Goal: Task Accomplishment & Management: Complete application form

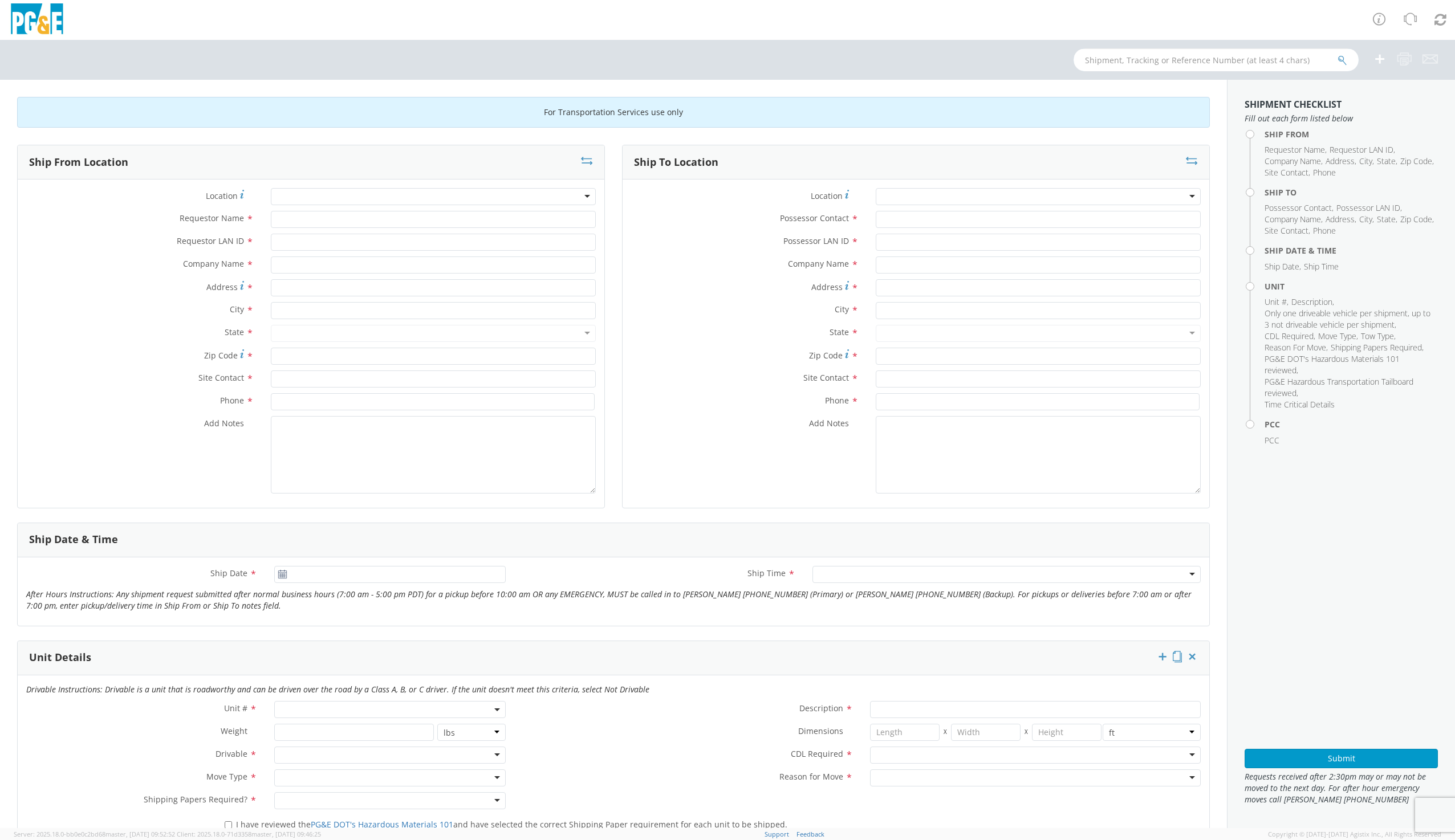
click at [1146, 65] on input "text" at bounding box center [1216, 60] width 285 height 23
click at [1116, 59] on input "b2" at bounding box center [1216, 60] width 285 height 23
type input "b27907"
click at [1340, 61] on icon "submit" at bounding box center [1342, 60] width 9 height 10
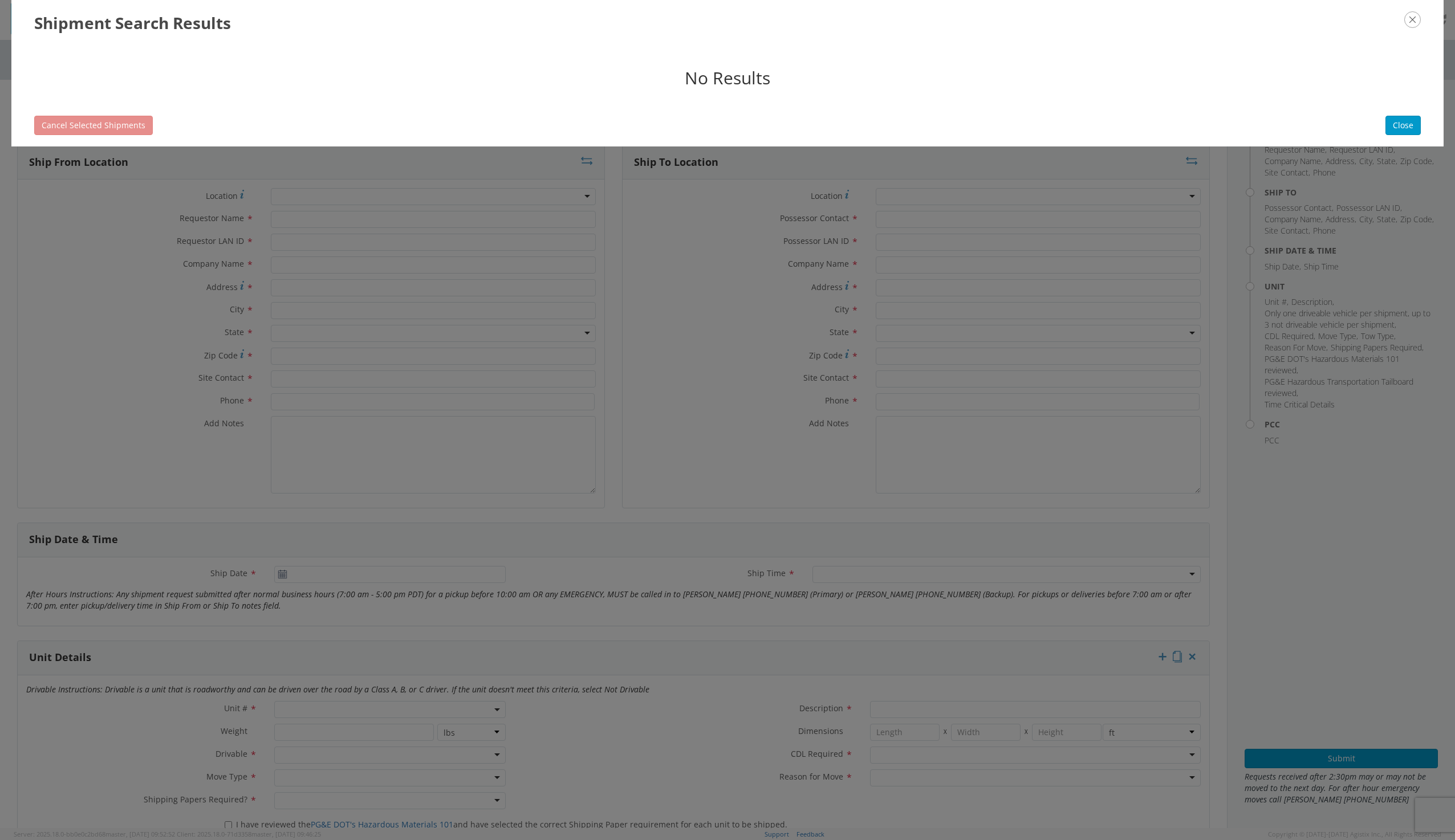
click at [1416, 24] on icon "button" at bounding box center [1412, 19] width 17 height 17
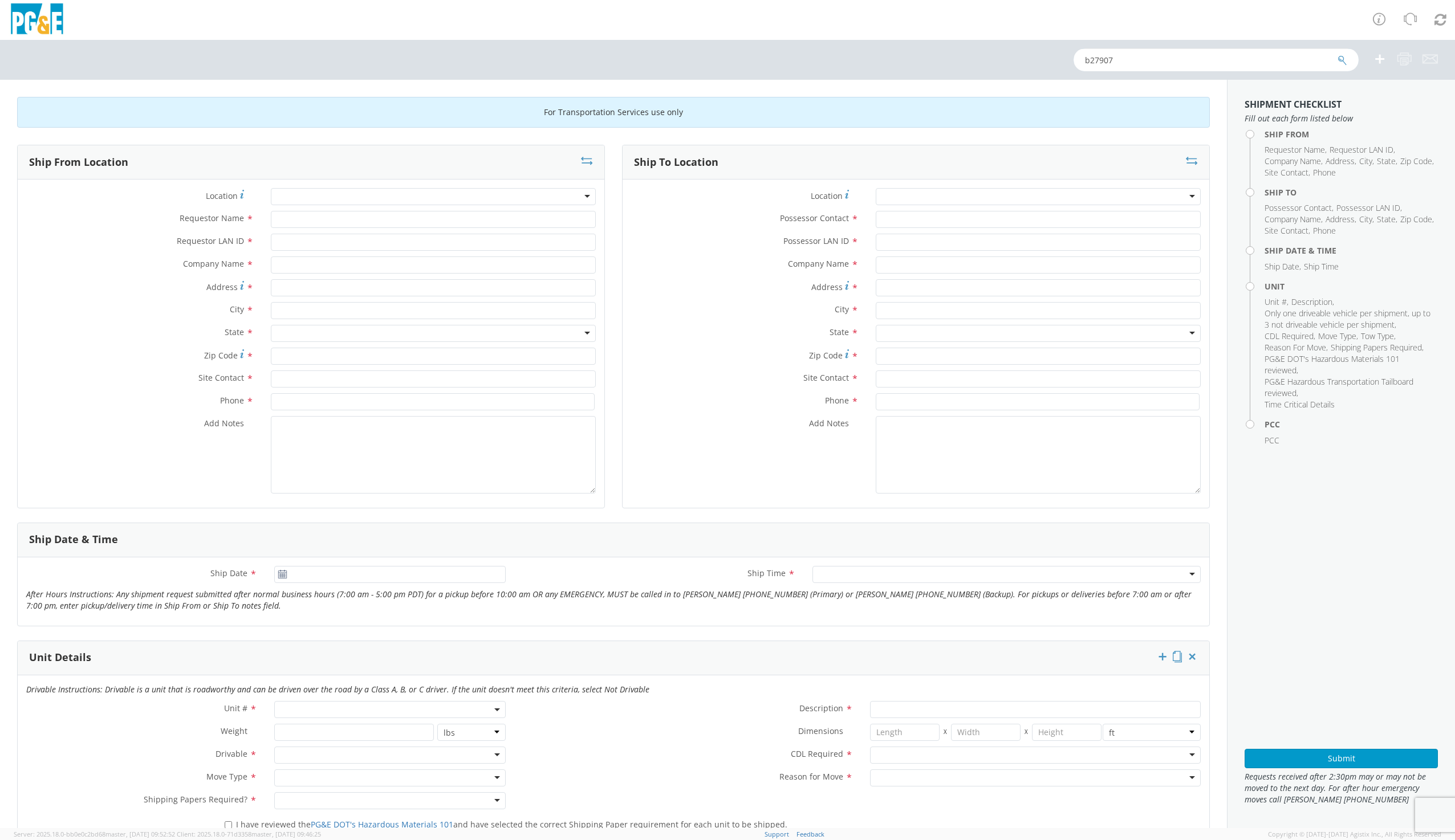
click at [1129, 63] on input "b27907" at bounding box center [1216, 60] width 285 height 23
click at [1380, 16] on icon at bounding box center [1379, 19] width 16 height 16
click at [1342, 60] on icon "submit" at bounding box center [1342, 60] width 9 height 10
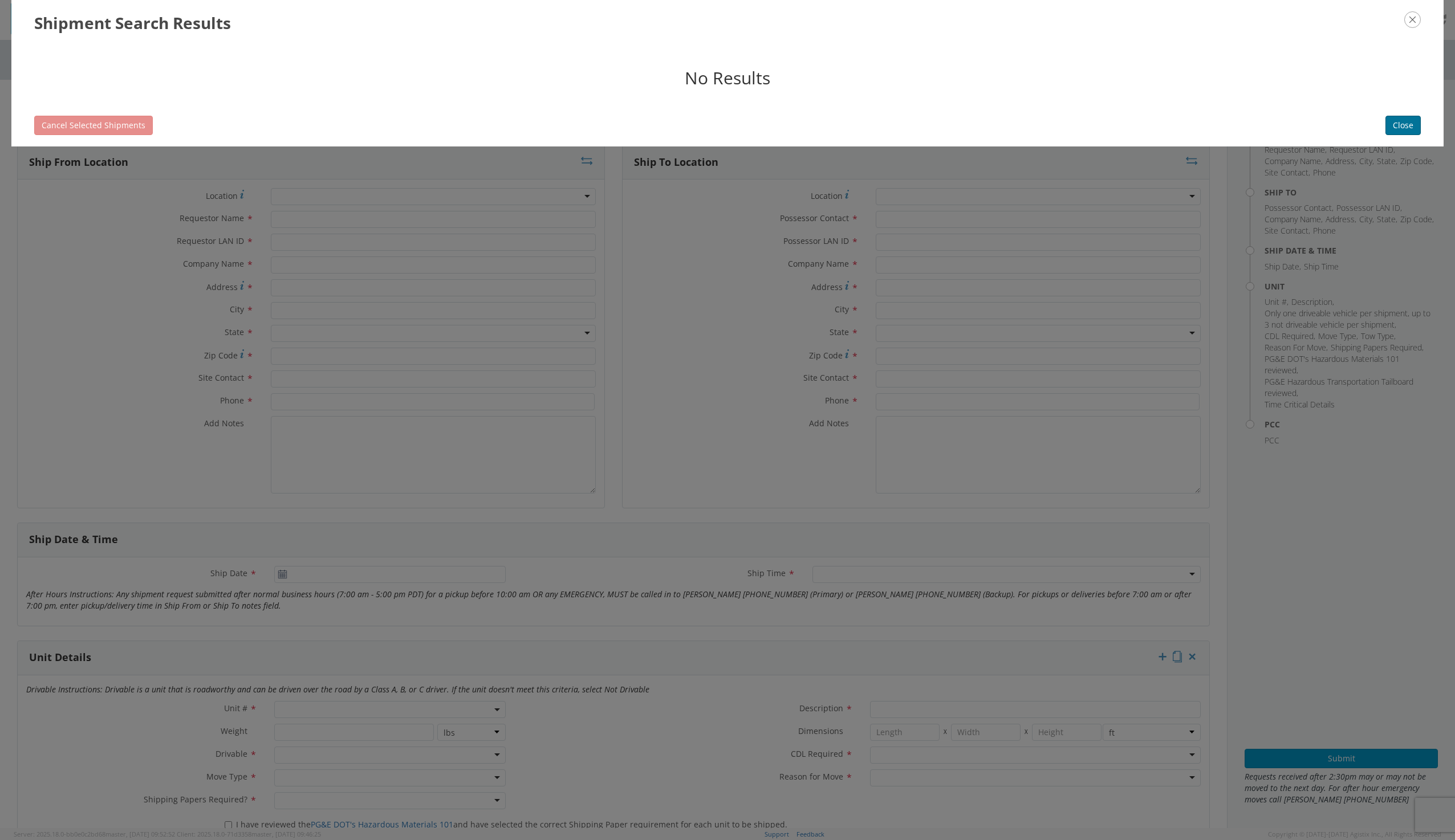
click at [1405, 128] on button "Close" at bounding box center [1403, 125] width 35 height 20
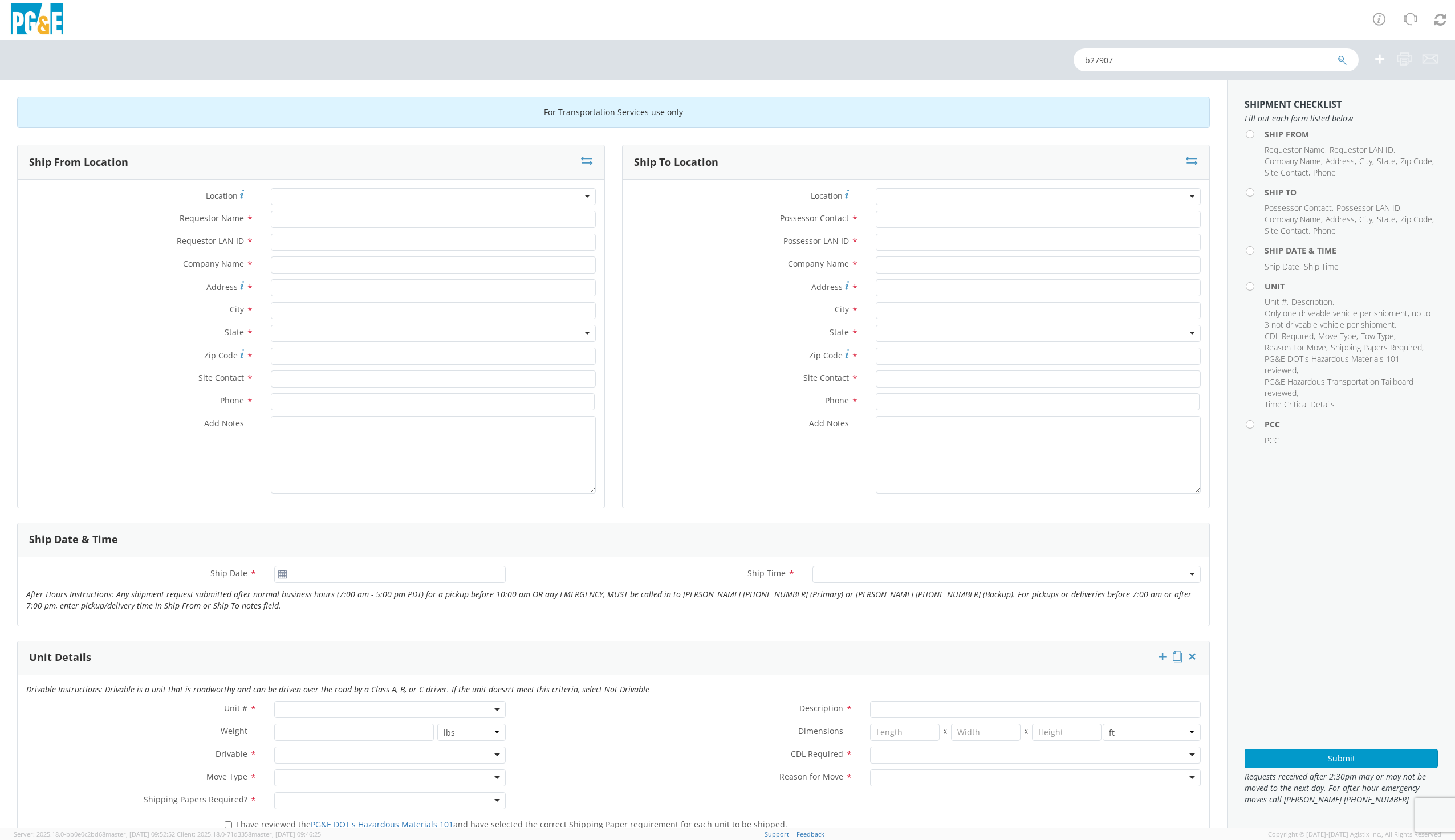
click at [302, 195] on div at bounding box center [433, 197] width 325 height 17
type input "dav"
type input "PG&E"
type input "[STREET_ADDRESS]"
type input "[PERSON_NAME]"
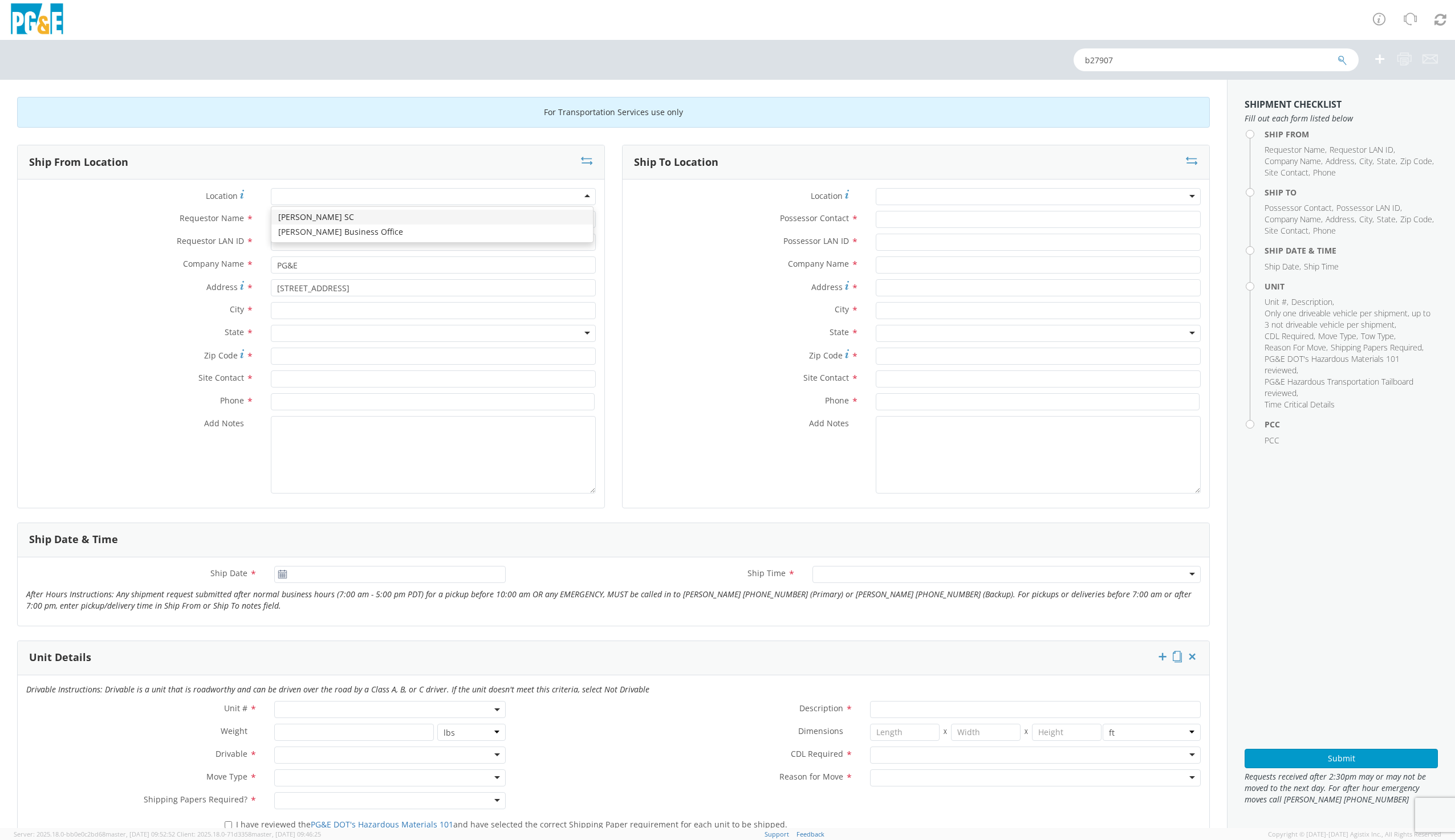
type input "95616"
click at [298, 213] on input "Requestor Name *" at bounding box center [433, 220] width 325 height 17
type input "g"
type input "[PERSON_NAME]"
type input "G1MN"
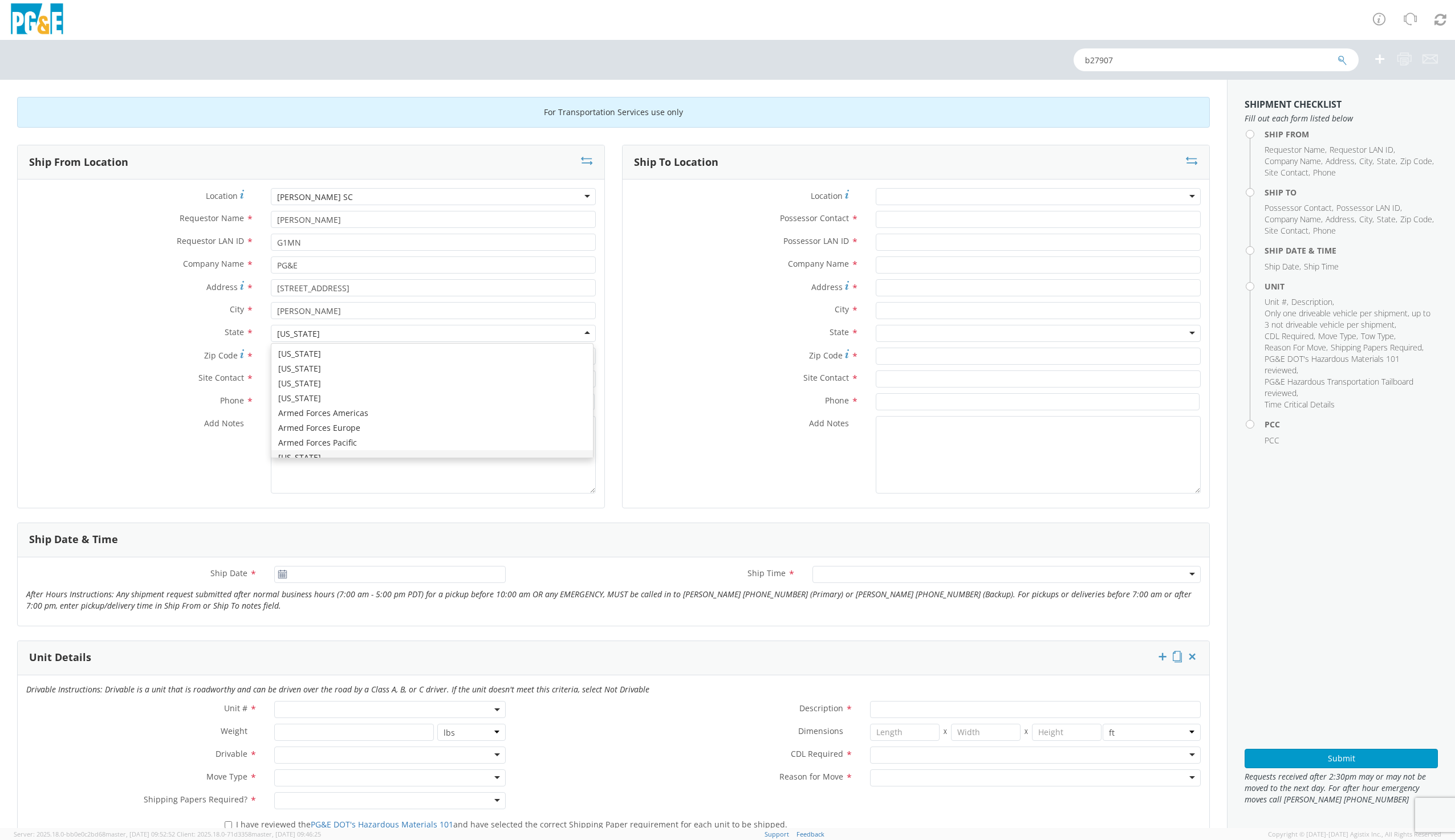
scroll to position [13, 0]
type input "[PERSON_NAME]"
type input "9169973446"
click at [942, 197] on div at bounding box center [1038, 197] width 325 height 17
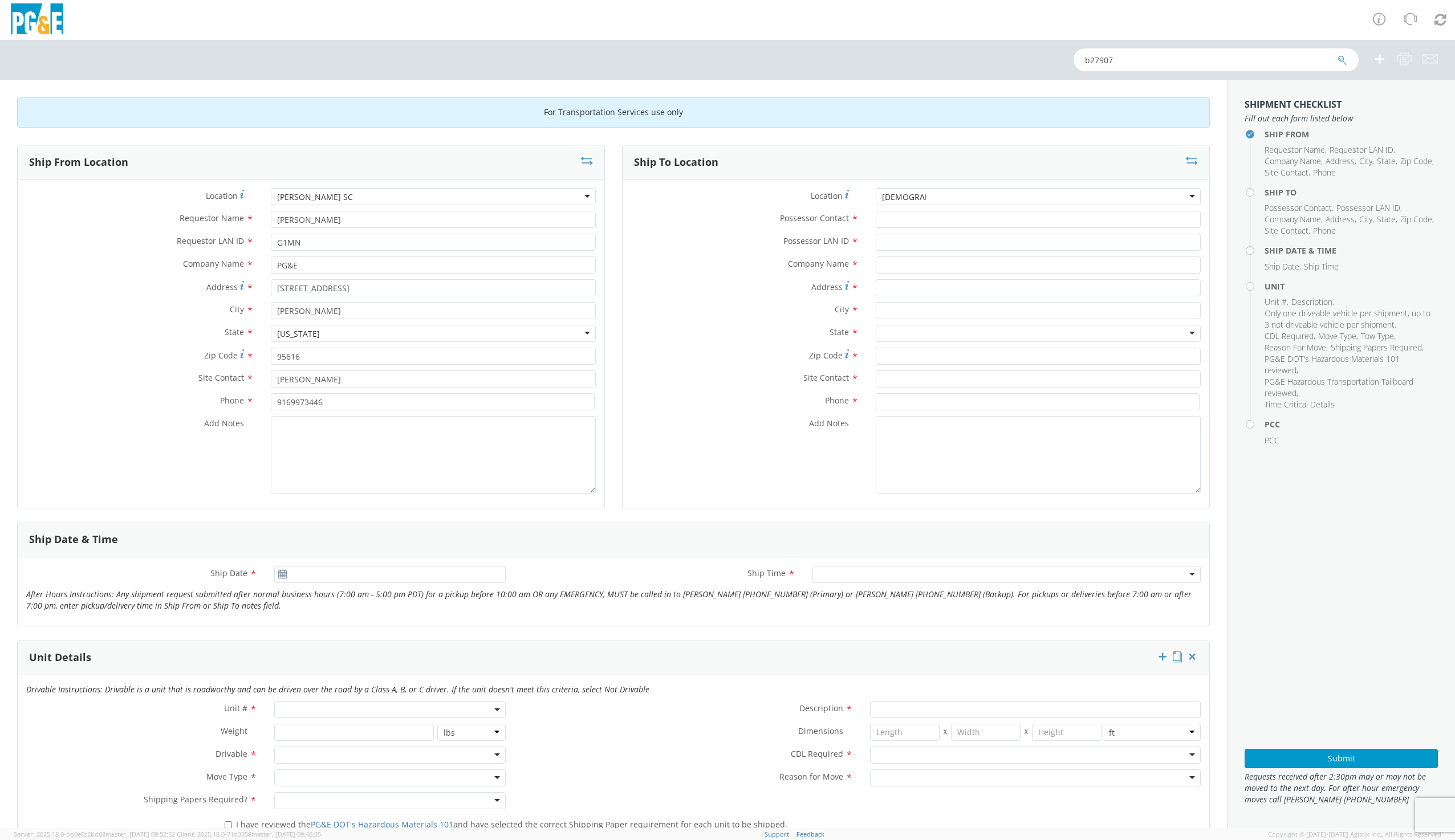
type input "MARYSVIL"
type input "PG&E"
type input "[STREET_ADDRESS]"
type input "[GEOGRAPHIC_DATA]"
type input "95901"
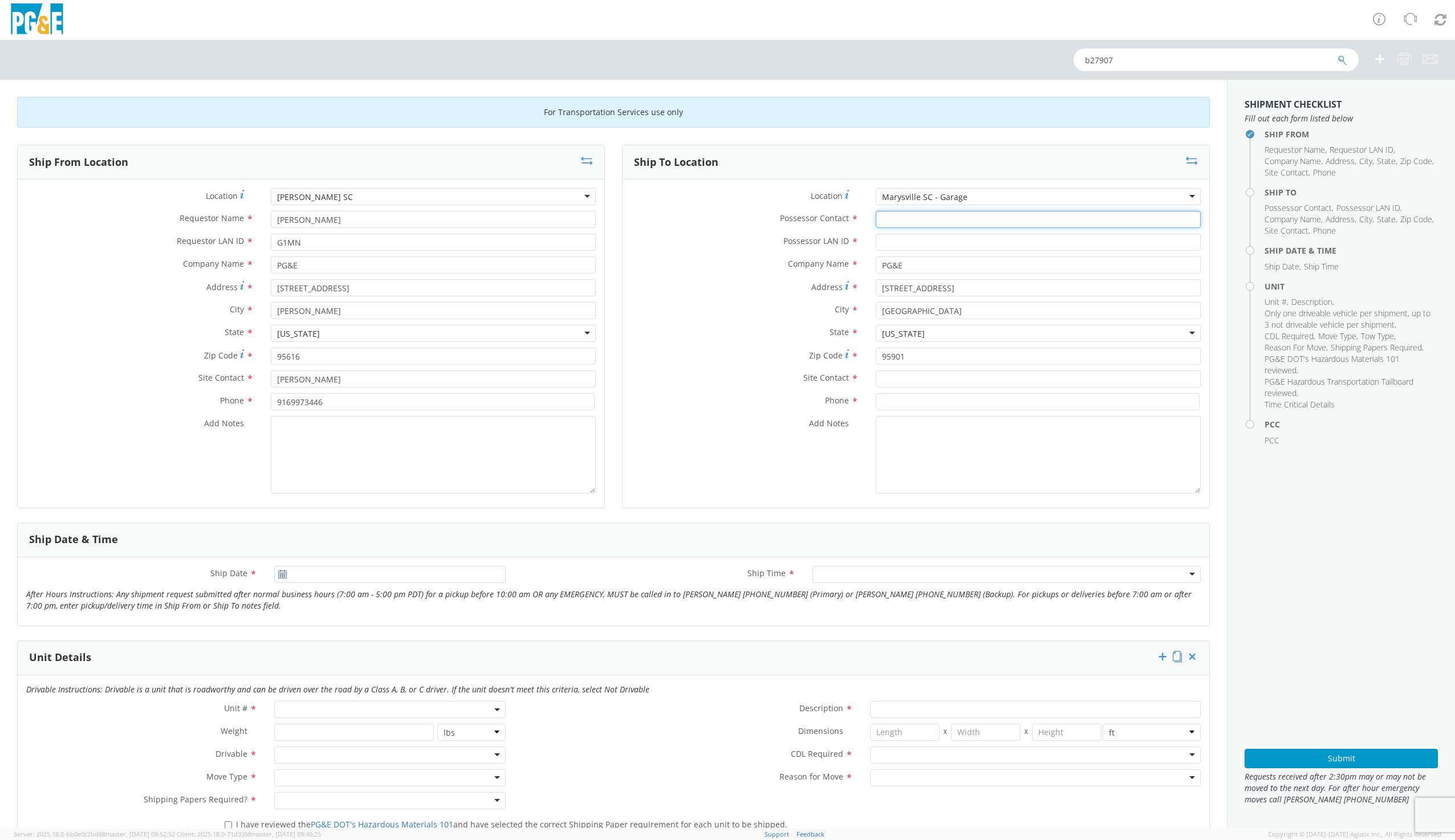
click at [883, 218] on input "Possessor Contact *" at bounding box center [1038, 220] width 325 height 17
type input "[PERSON_NAME]"
click at [877, 246] on input "Possessor LAN ID *" at bounding box center [1038, 242] width 325 height 17
type input "WWH6"
click at [886, 379] on input "text" at bounding box center [1038, 379] width 325 height 17
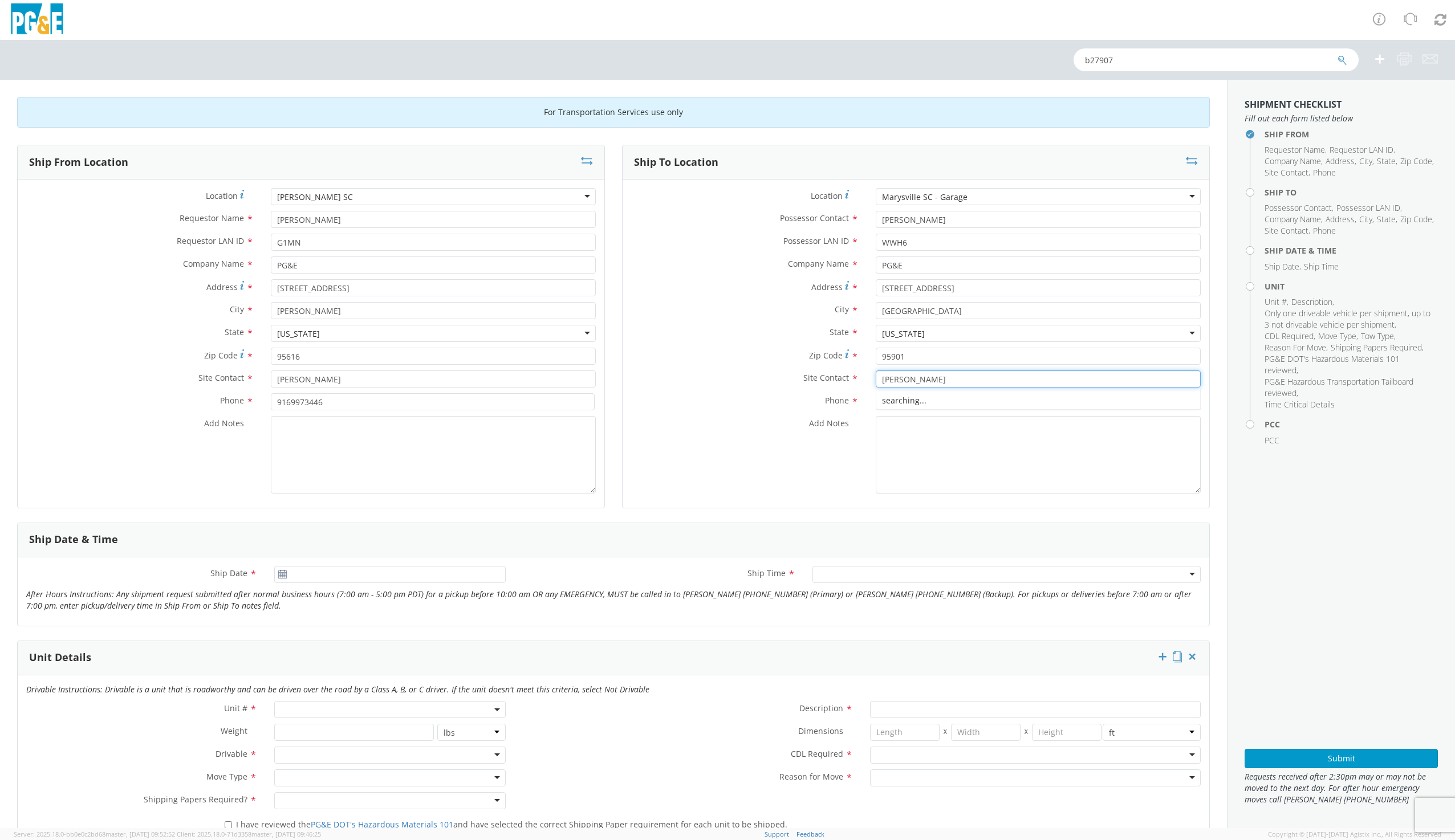
type input "[PERSON_NAME]"
click at [881, 404] on input at bounding box center [1037, 402] width 324 height 17
type input "5302822264"
click at [282, 573] on icon at bounding box center [283, 575] width 9 height 9
type input "[DATE]"
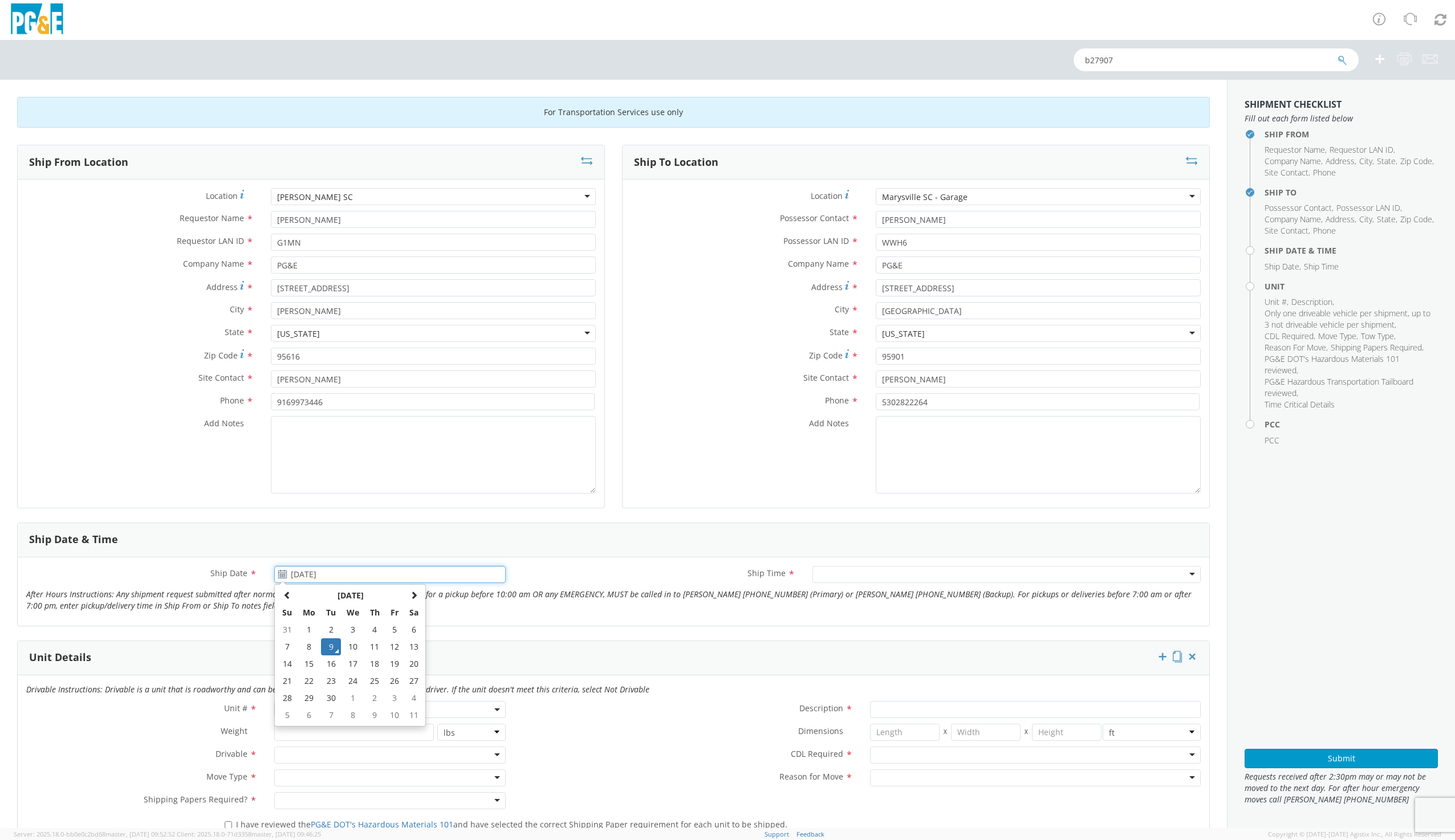
click at [297, 576] on input "[DATE]" at bounding box center [389, 575] width 231 height 17
click at [328, 643] on td "9" at bounding box center [331, 647] width 20 height 17
click at [830, 577] on div at bounding box center [1006, 575] width 388 height 17
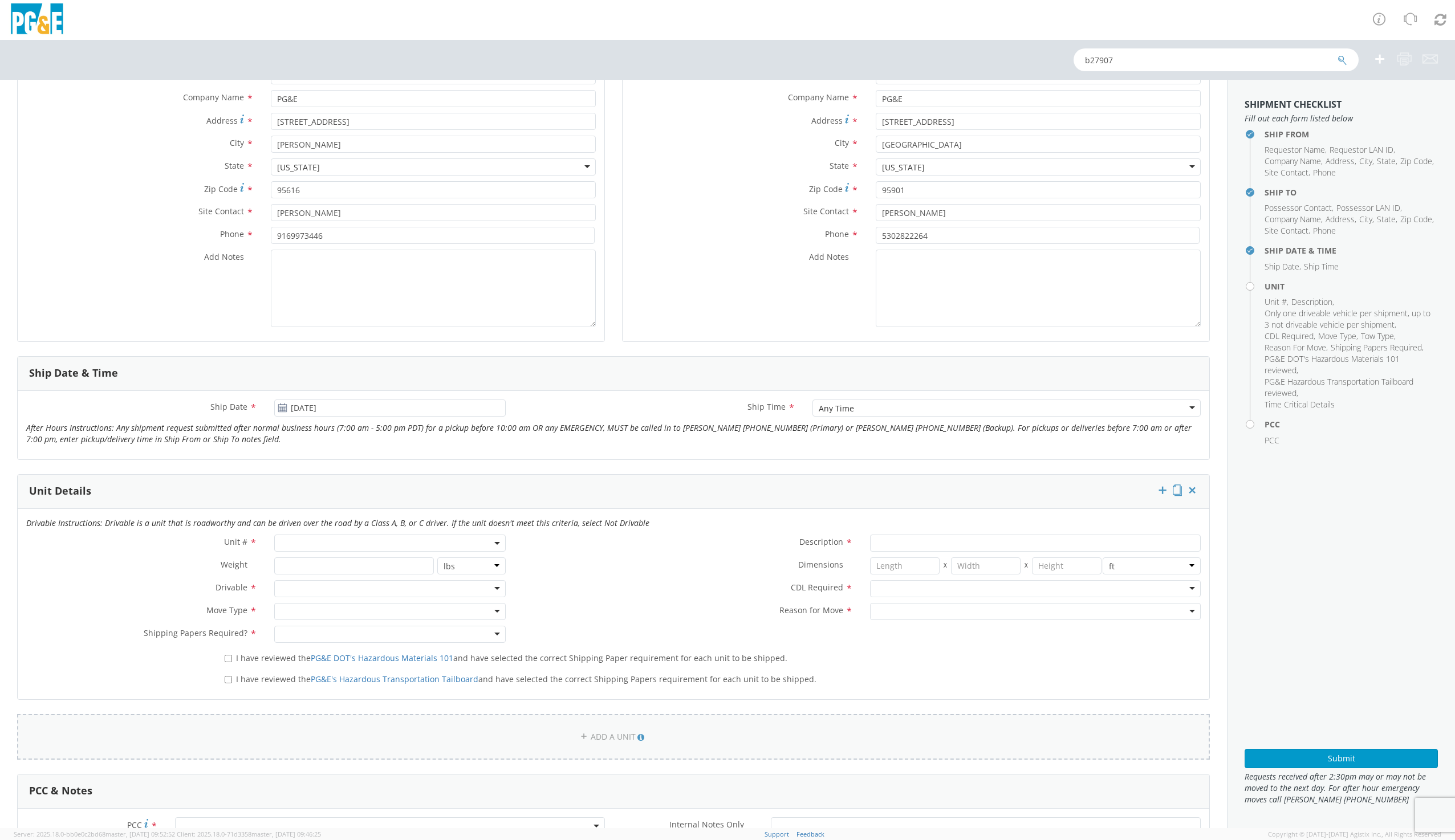
scroll to position [228, 0]
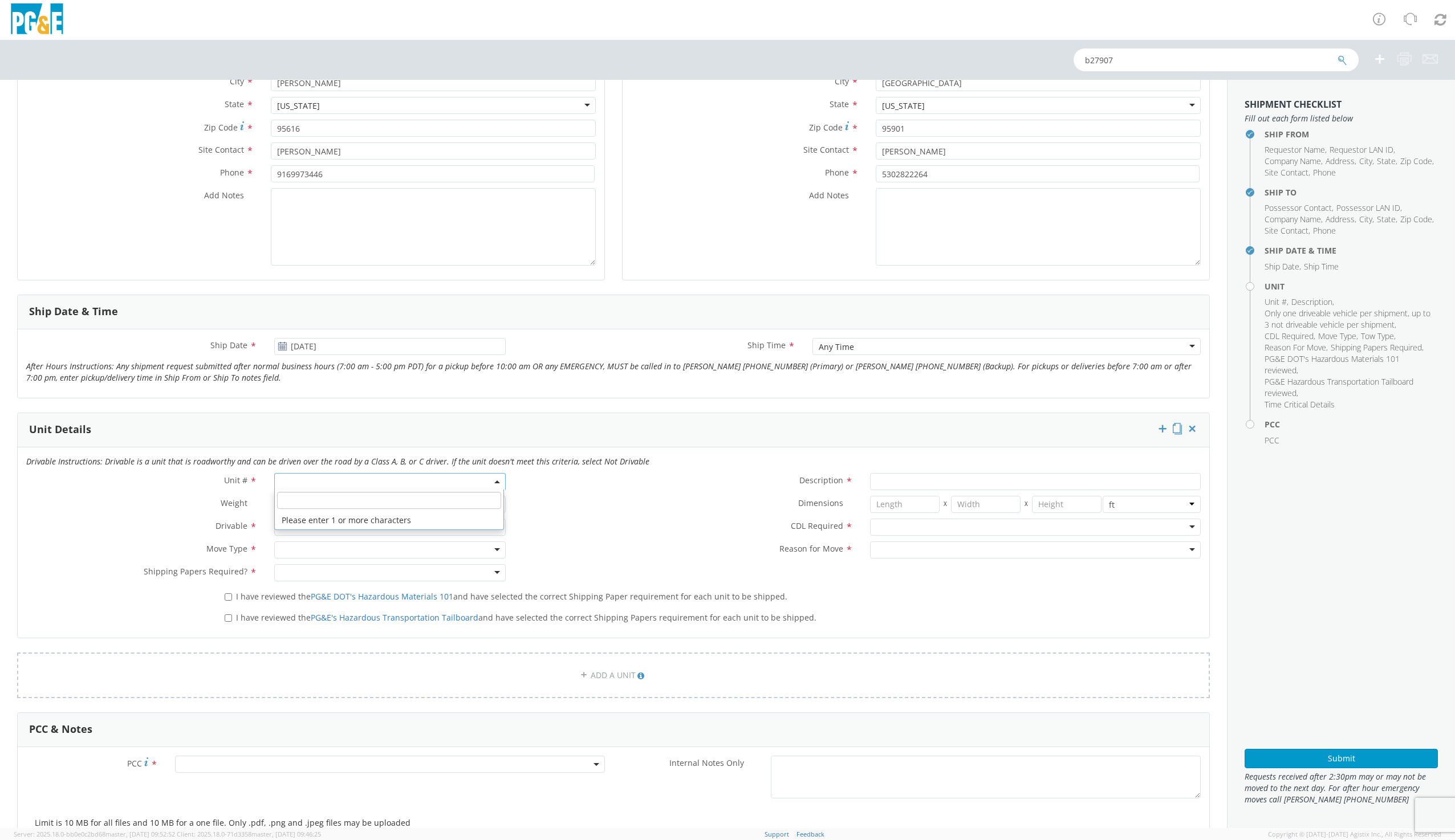
click at [308, 476] on span at bounding box center [389, 482] width 231 height 17
click at [302, 495] on input "search" at bounding box center [389, 501] width 224 height 17
type input "B27907"
type input "TRUCK; MEDIUM LINE 4X4"
type input "56000"
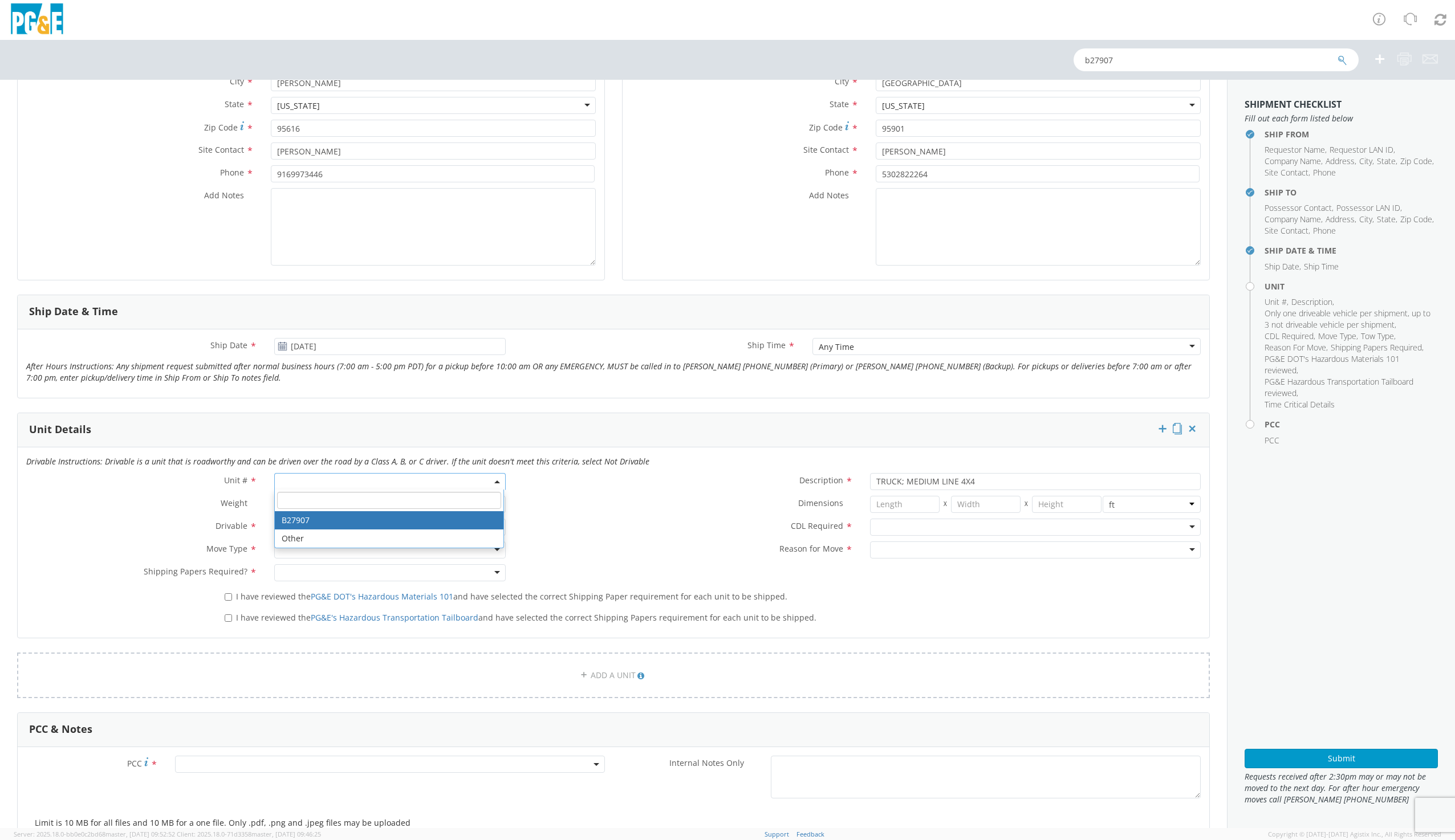
select select "B27907"
click at [309, 528] on div at bounding box center [389, 527] width 231 height 17
click at [301, 550] on div at bounding box center [389, 550] width 231 height 17
click at [291, 575] on div at bounding box center [389, 573] width 231 height 17
click at [231, 598] on label "I have reviewed the PG&E DOT's Hazardous Materials 101 and have selected the co…" at bounding box center [507, 596] width 565 height 13
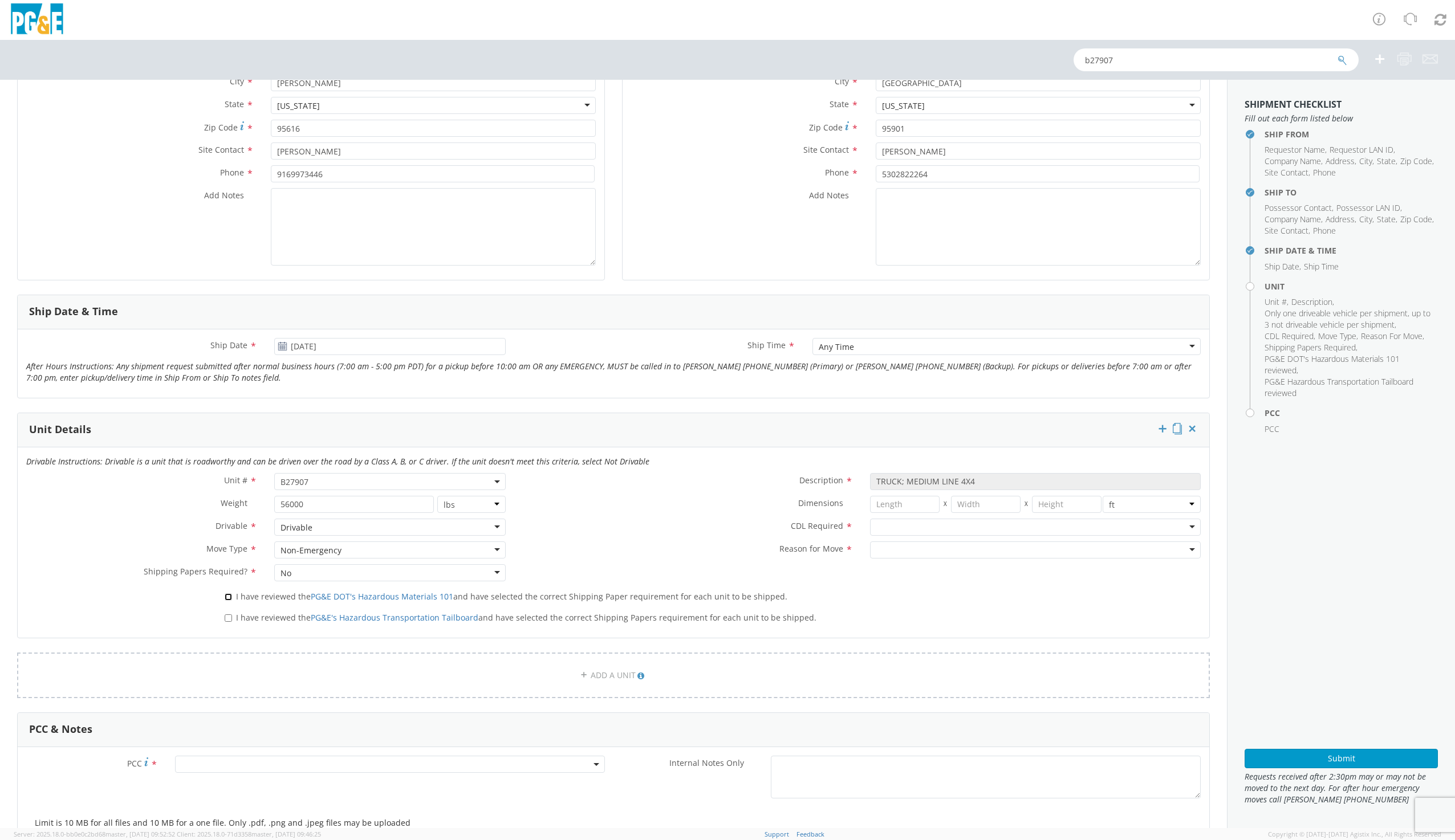
click at [231, 598] on input "I have reviewed the PG&E DOT's Hazardous Materials 101 and have selected the co…" at bounding box center [228, 597] width 7 height 7
checkbox input "true"
click at [228, 615] on input "I have reviewed the PG&E's Hazardous Transportation Tailboard and have selected…" at bounding box center [228, 618] width 7 height 7
checkbox input "true"
click at [909, 530] on div at bounding box center [1035, 527] width 331 height 17
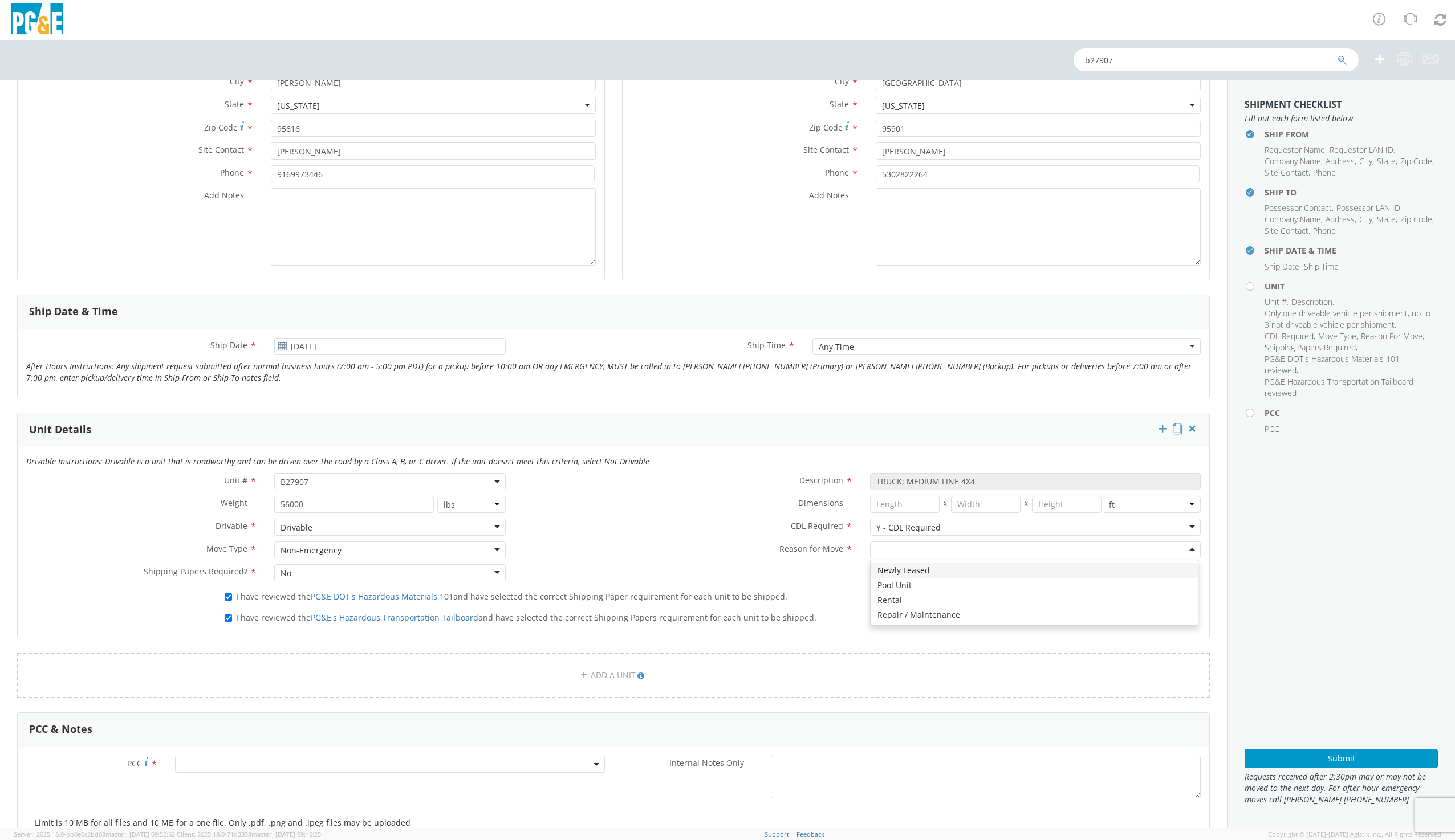
click at [894, 555] on div at bounding box center [1035, 550] width 331 height 17
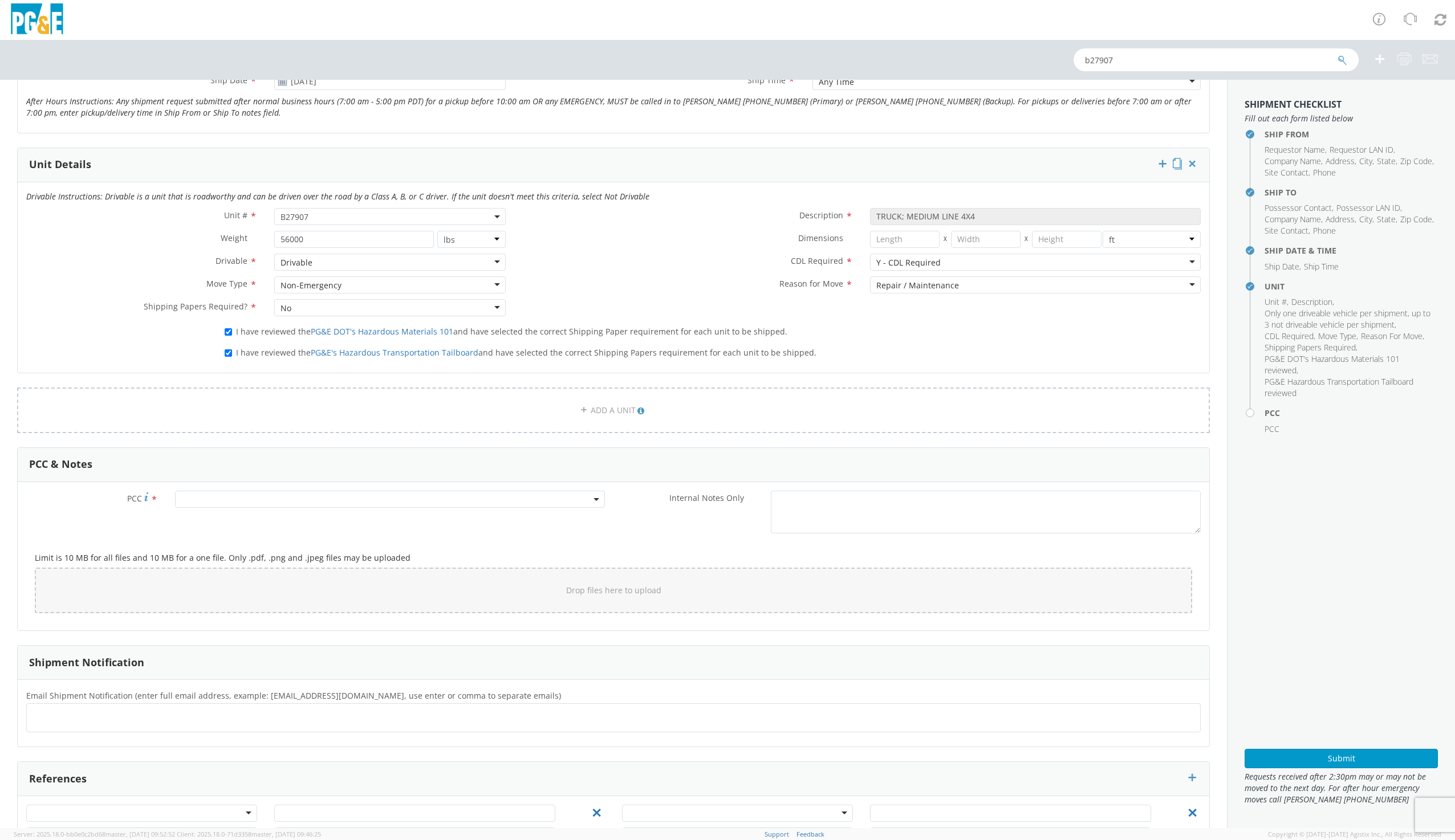
scroll to position [513, 0]
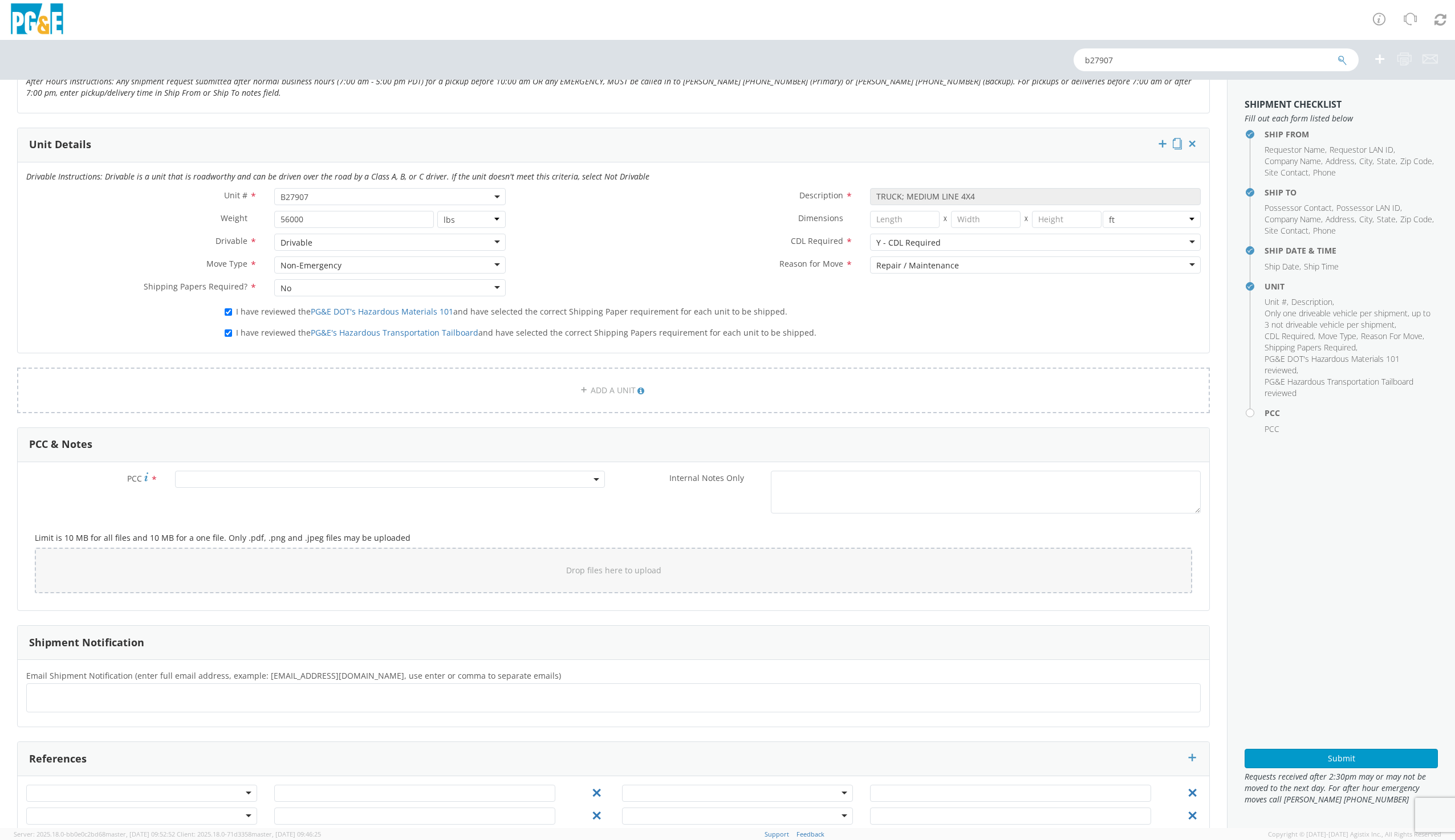
click at [247, 485] on span at bounding box center [390, 479] width 430 height 17
click at [240, 497] on input "number" at bounding box center [388, 498] width 420 height 17
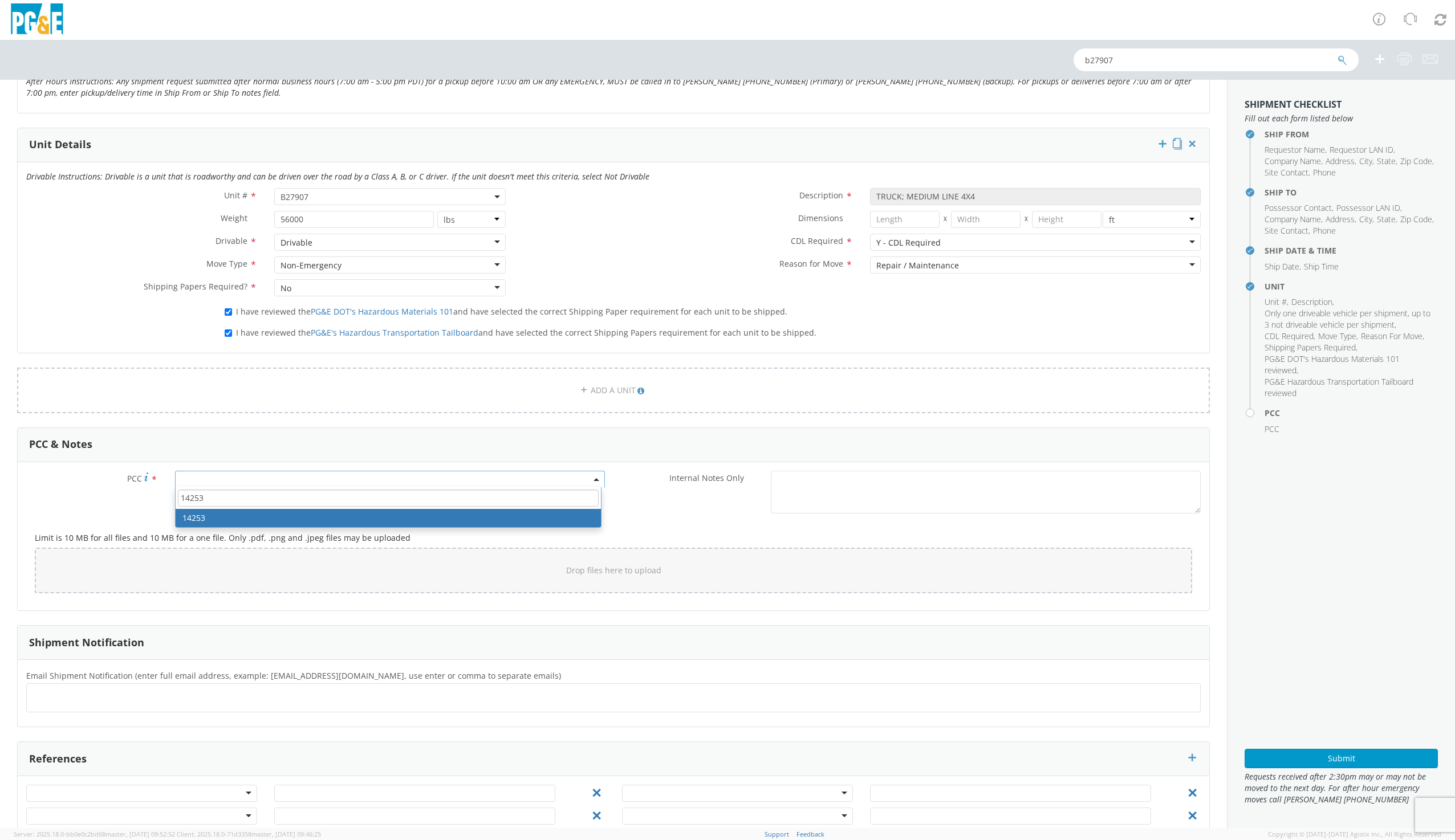
type input "14253"
select select "14253"
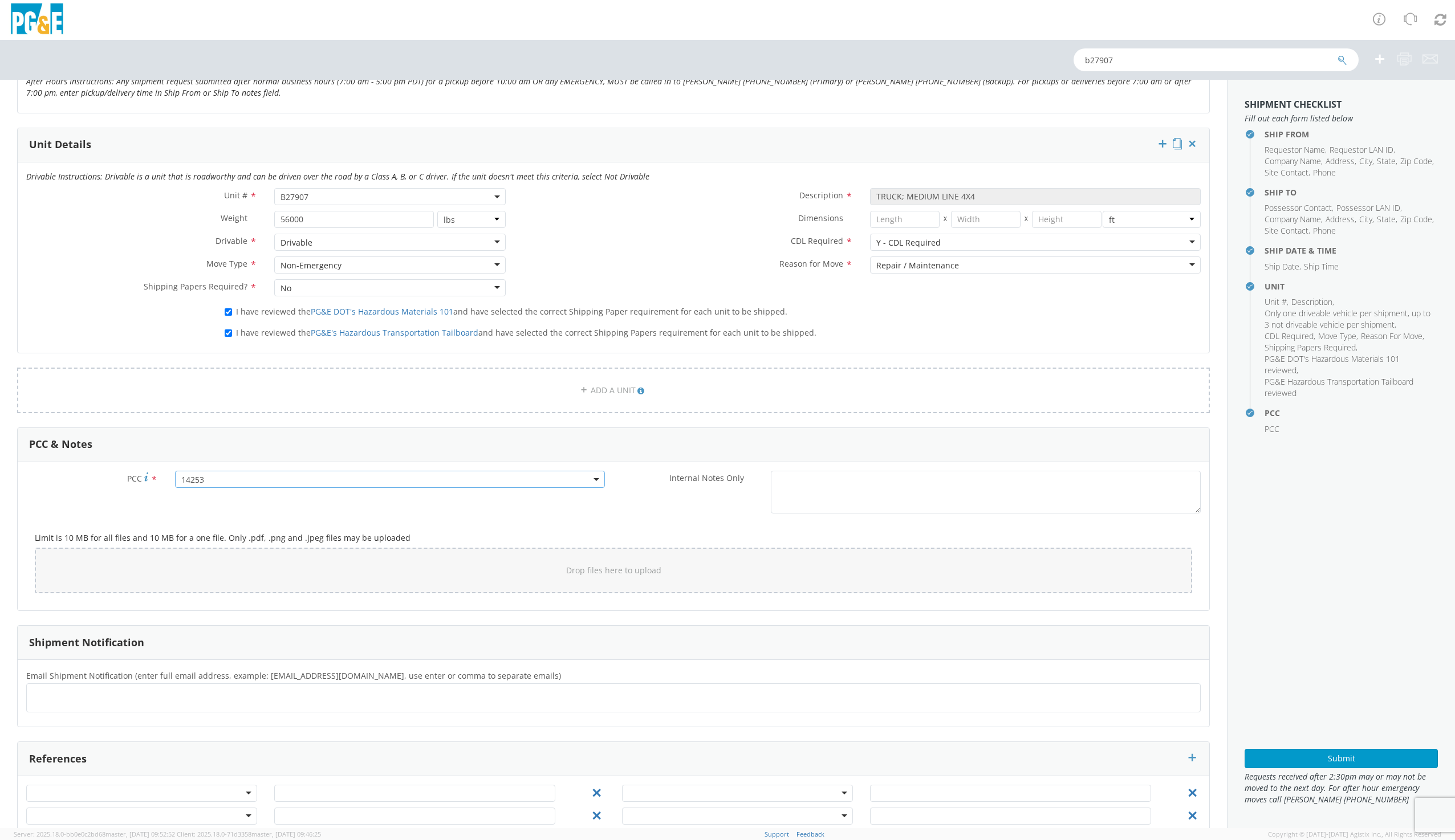
click at [80, 697] on ul at bounding box center [613, 698] width 1164 height 19
type input "J"
click at [49, 698] on button "×" at bounding box center [50, 698] width 7 height 13
click at [49, 698] on ul at bounding box center [613, 698] width 1164 height 19
type input "[EMAIL_ADDRESS][DOMAIN_NAME]"
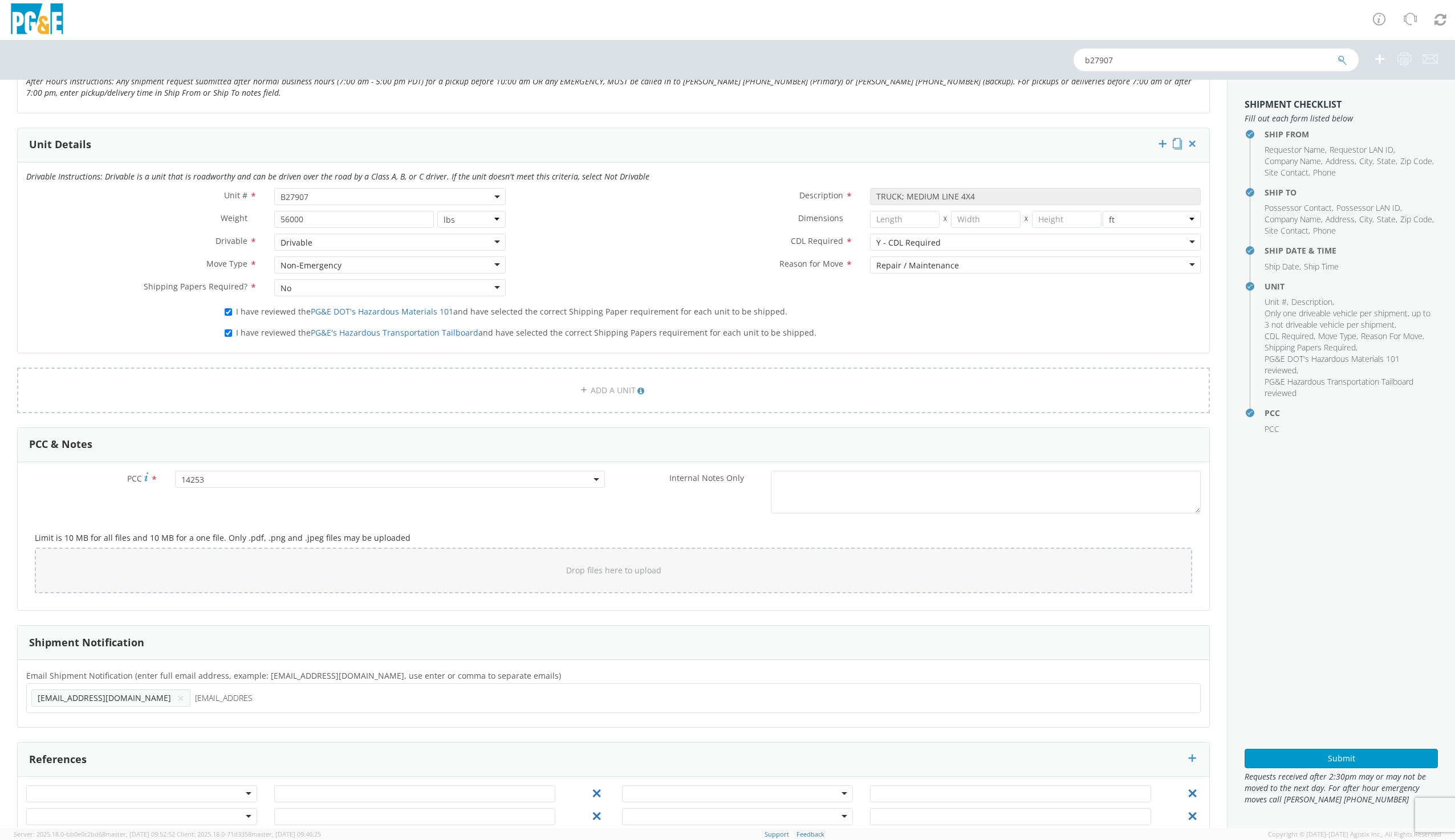
type input "[EMAIL_ADDRESS][DOMAIN_NAME]"
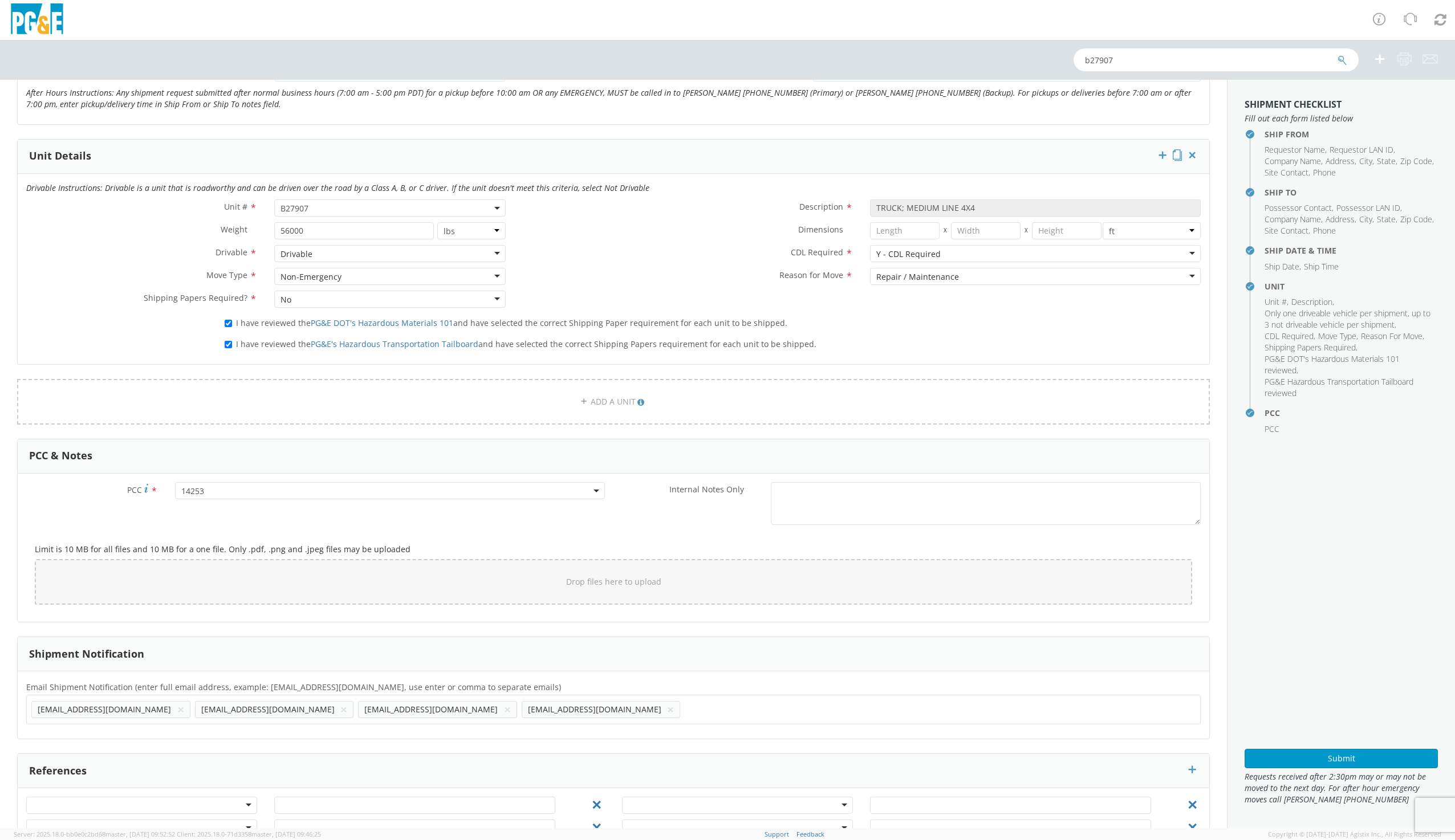
scroll to position [539, 0]
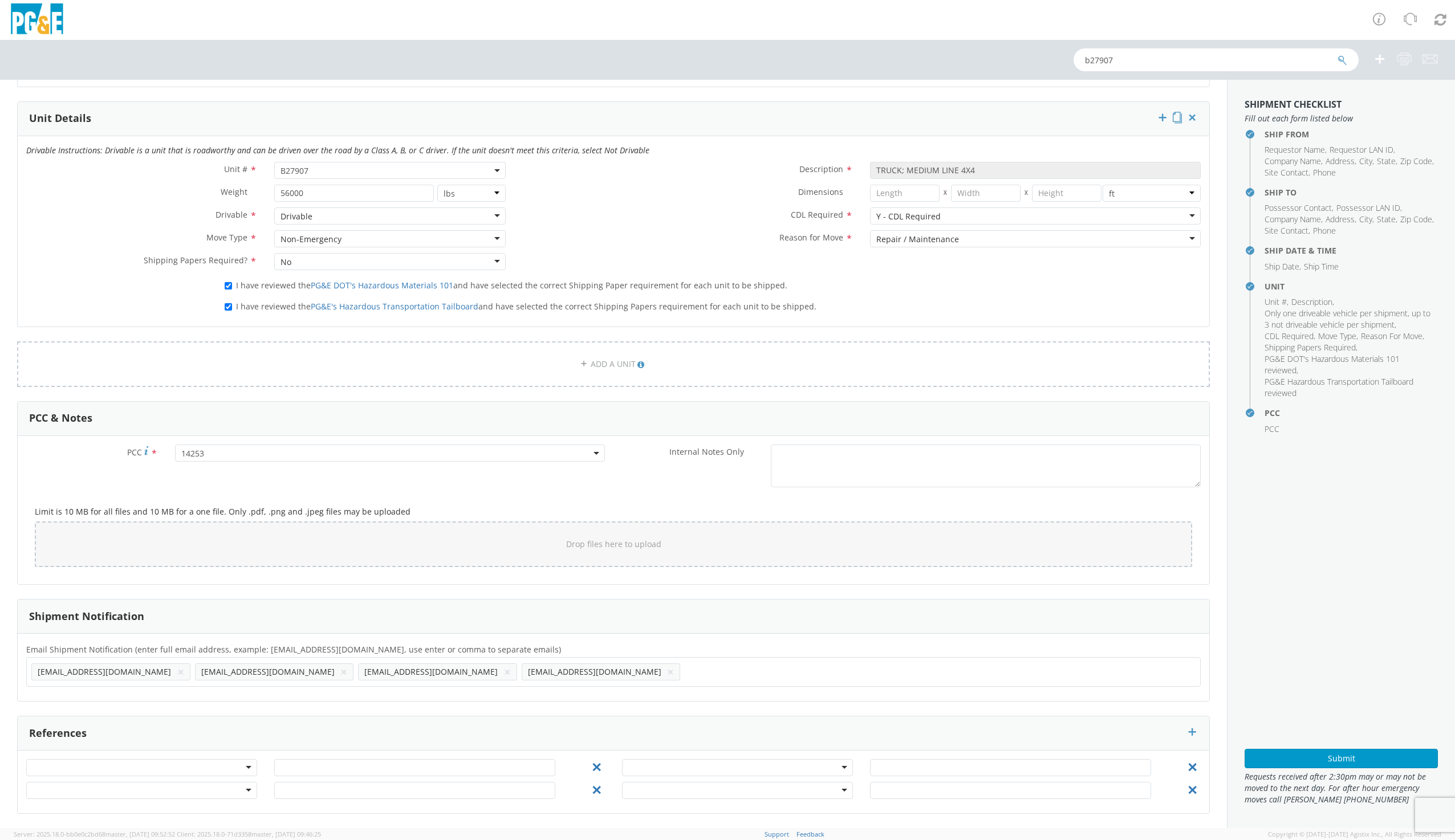
click at [455, 674] on ul "[EMAIL_ADDRESS][DOMAIN_NAME] × [EMAIL_ADDRESS][DOMAIN_NAME] × [EMAIL_ADDRESS][D…" at bounding box center [613, 672] width 1164 height 20
type input "[EMAIL_ADDRESS][DOMAIN_NAME]"
click at [1360, 757] on button "Submit" at bounding box center [1341, 758] width 193 height 20
